Goal: Check status

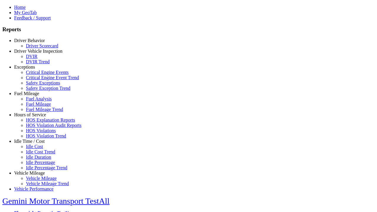
click at [34, 54] on link "Driver Vehicle Inspection" at bounding box center [38, 51] width 48 height 5
click at [38, 64] on link "DVIR Trend" at bounding box center [38, 61] width 24 height 5
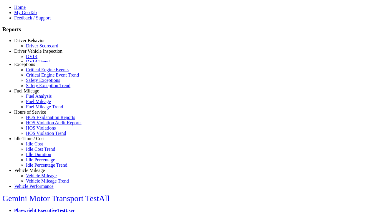
scroll to position [12, 0]
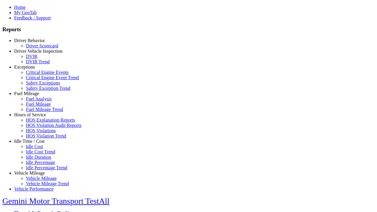
type input "*********"
